Goal: Navigation & Orientation: Find specific page/section

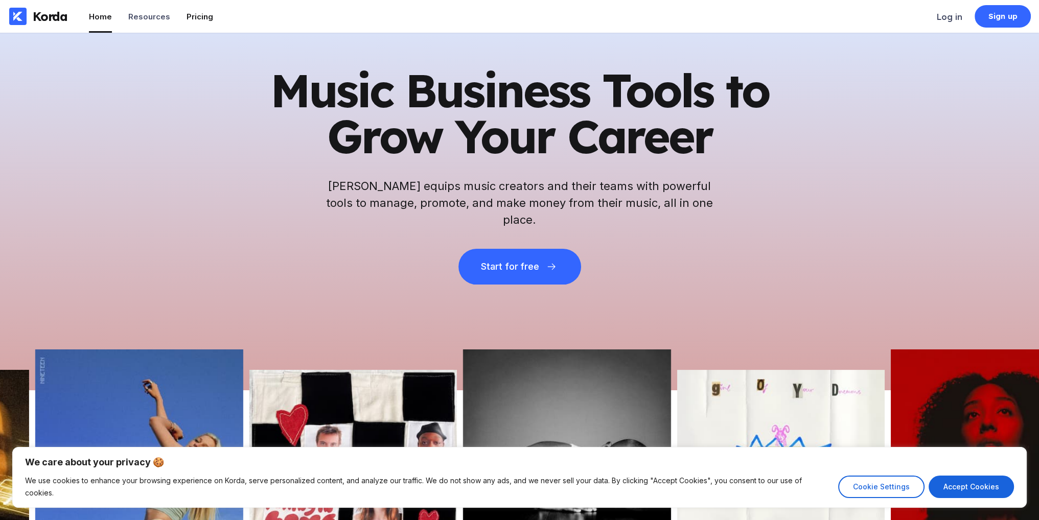
click at [207, 22] on li "Pricing" at bounding box center [200, 16] width 27 height 33
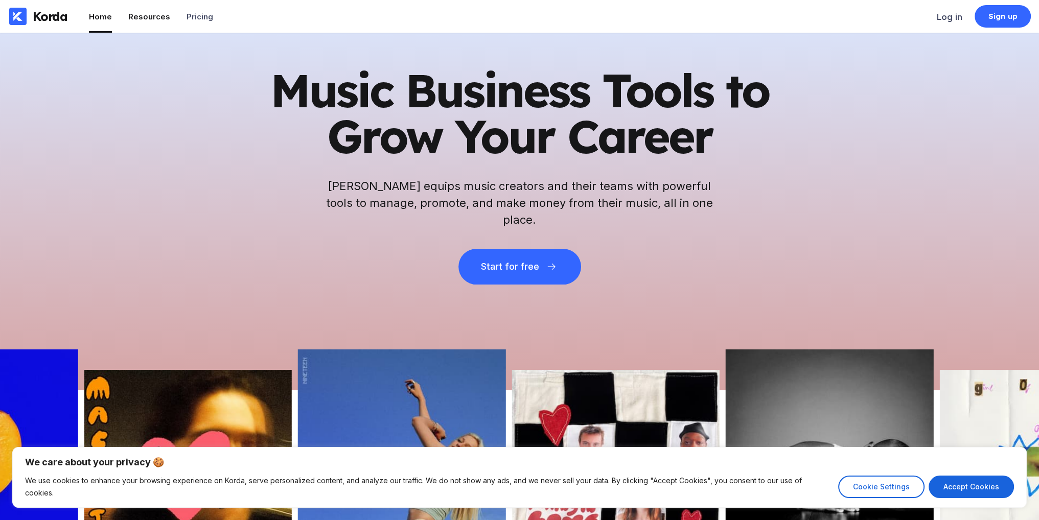
click at [160, 17] on div "Resources" at bounding box center [149, 17] width 42 height 10
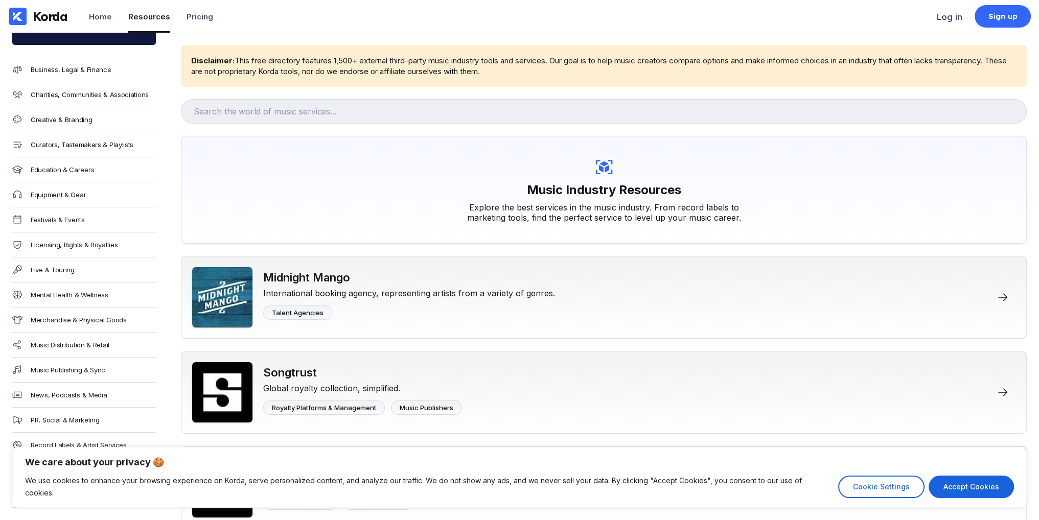
scroll to position [256, 0]
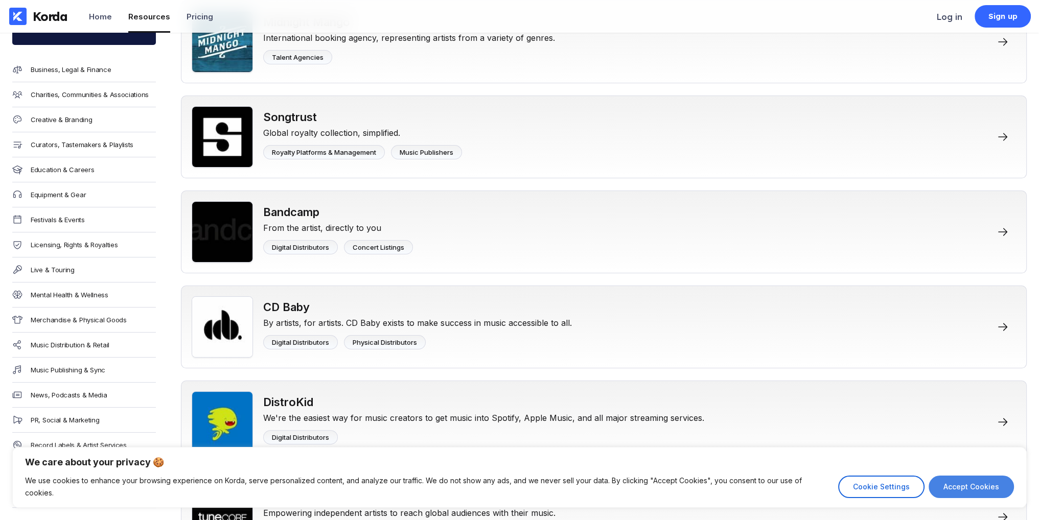
click at [954, 487] on button "Accept Cookies" at bounding box center [971, 487] width 85 height 22
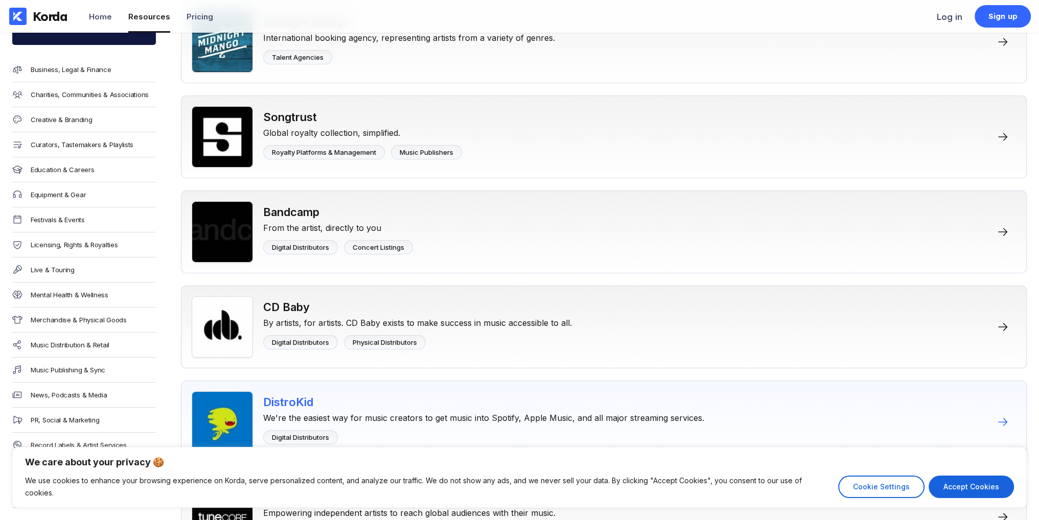
checkbox input "true"
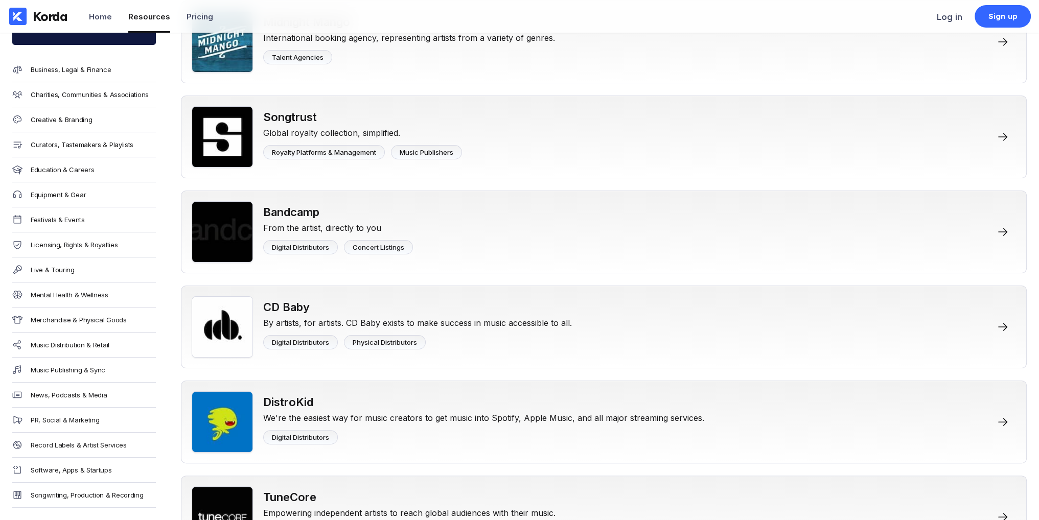
click at [66, 261] on div "Live & Touring" at bounding box center [84, 270] width 144 height 25
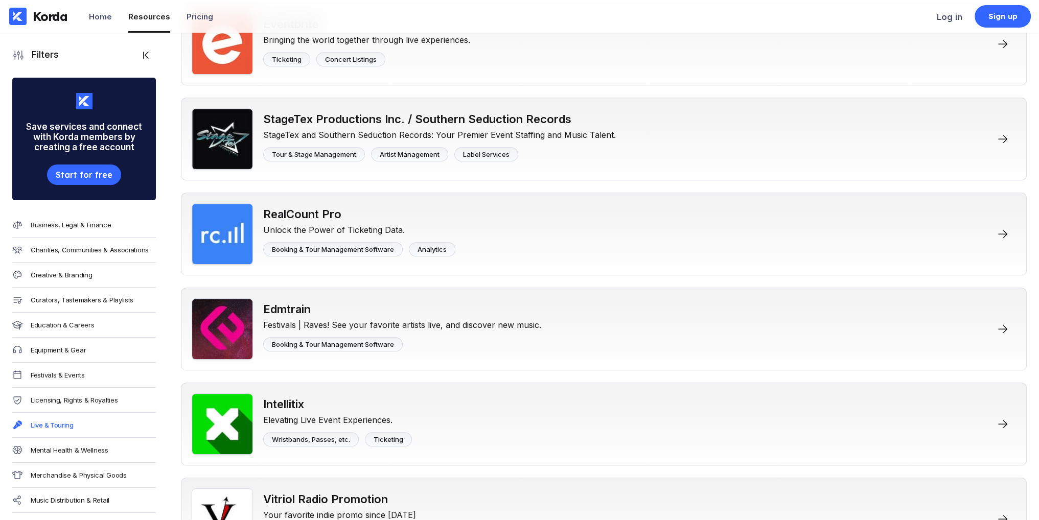
scroll to position [6374, 0]
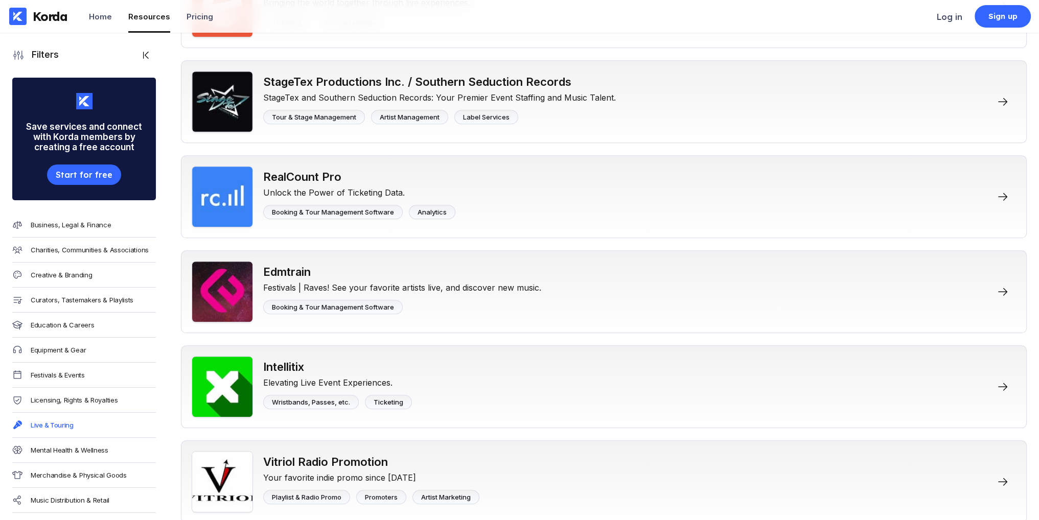
click at [53, 23] on div "Korda" at bounding box center [50, 16] width 35 height 15
